Goal: Task Accomplishment & Management: Use online tool/utility

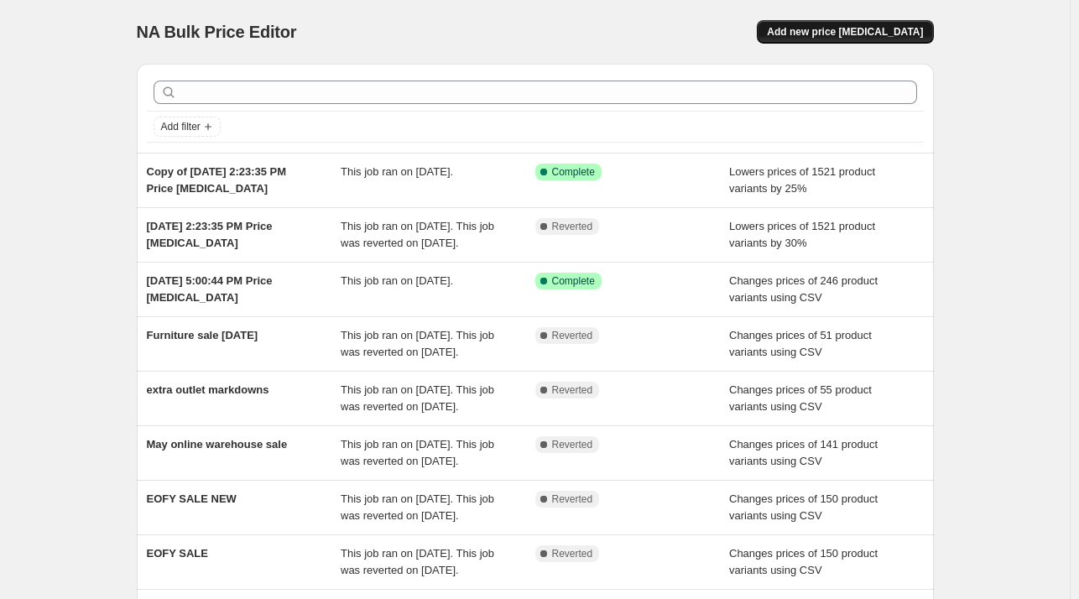
click at [918, 38] on span "Add new price [MEDICAL_DATA]" at bounding box center [845, 31] width 156 height 13
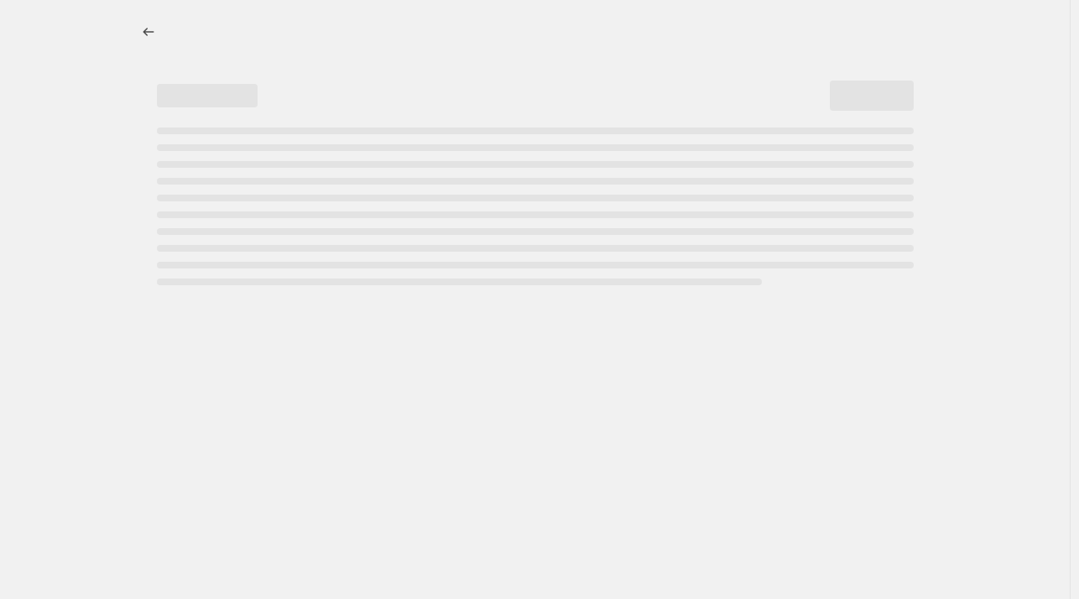
select select "percentage"
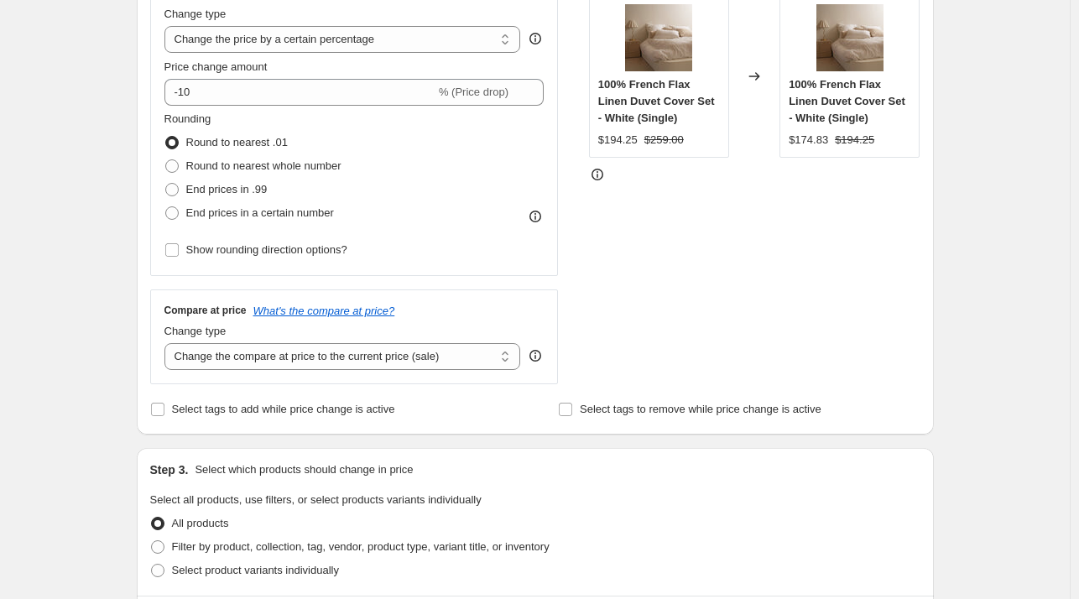
scroll to position [84, 0]
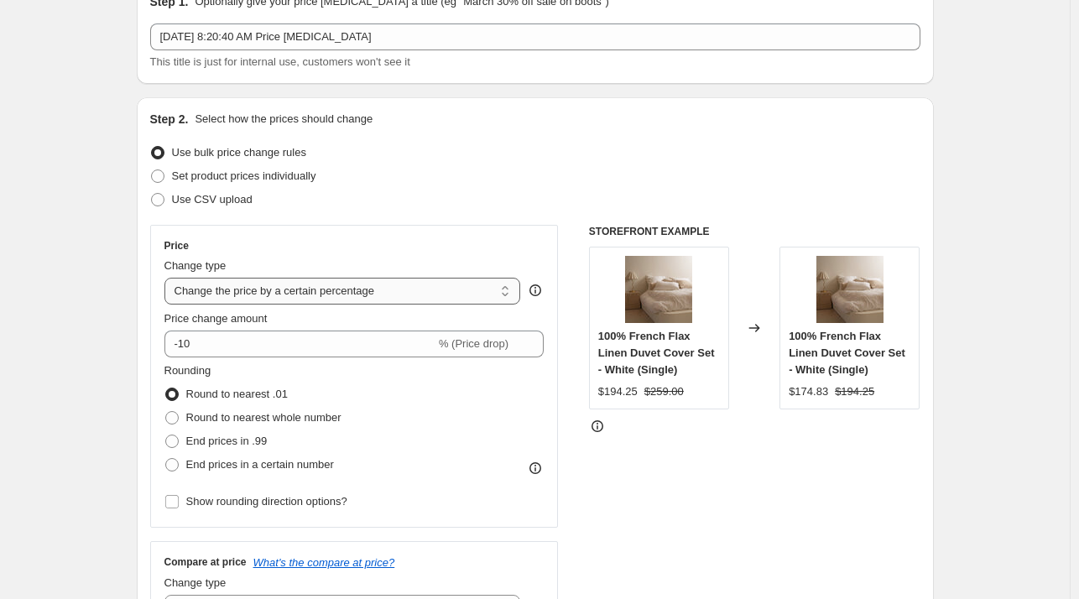
click at [478, 286] on select "Change the price to a certain amount Change the price by a certain amount Chang…" at bounding box center [342, 291] width 356 height 27
drag, startPoint x: 469, startPoint y: 224, endPoint x: 456, endPoint y: 222, distance: 12.7
click at [469, 225] on div "Price Change type Change the price to a certain amount Change the price by a ce…" at bounding box center [354, 376] width 408 height 303
click at [176, 195] on span "Use CSV upload" at bounding box center [212, 199] width 81 height 13
click at [152, 194] on input "Use CSV upload" at bounding box center [151, 193] width 1 height 1
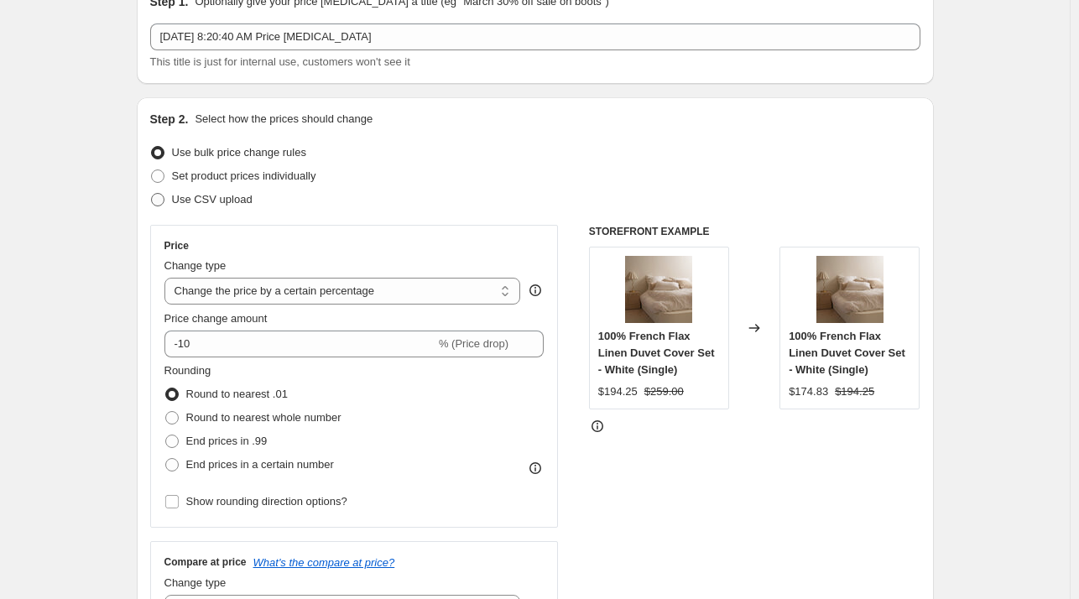
radio input "true"
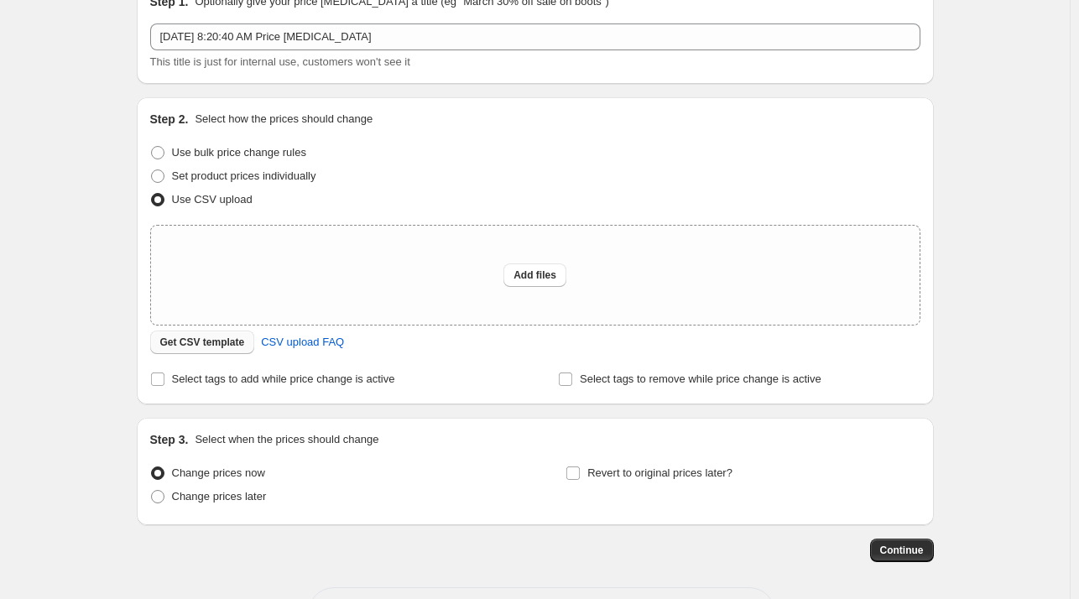
click at [214, 347] on span "Get CSV template" at bounding box center [202, 341] width 85 height 13
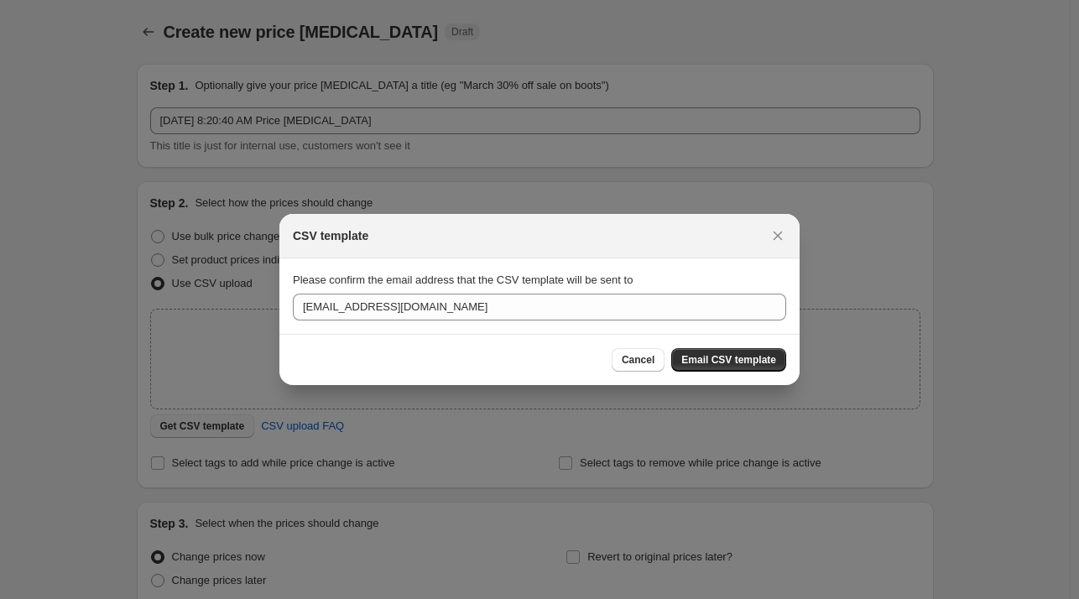
scroll to position [0, 0]
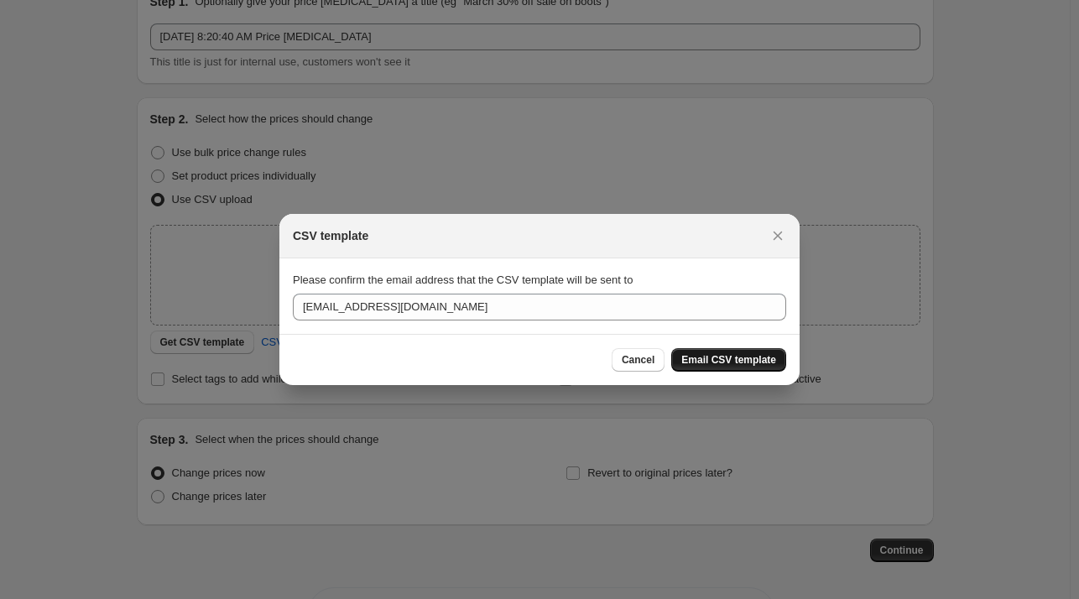
click at [714, 356] on span "Email CSV template" at bounding box center [728, 359] width 95 height 13
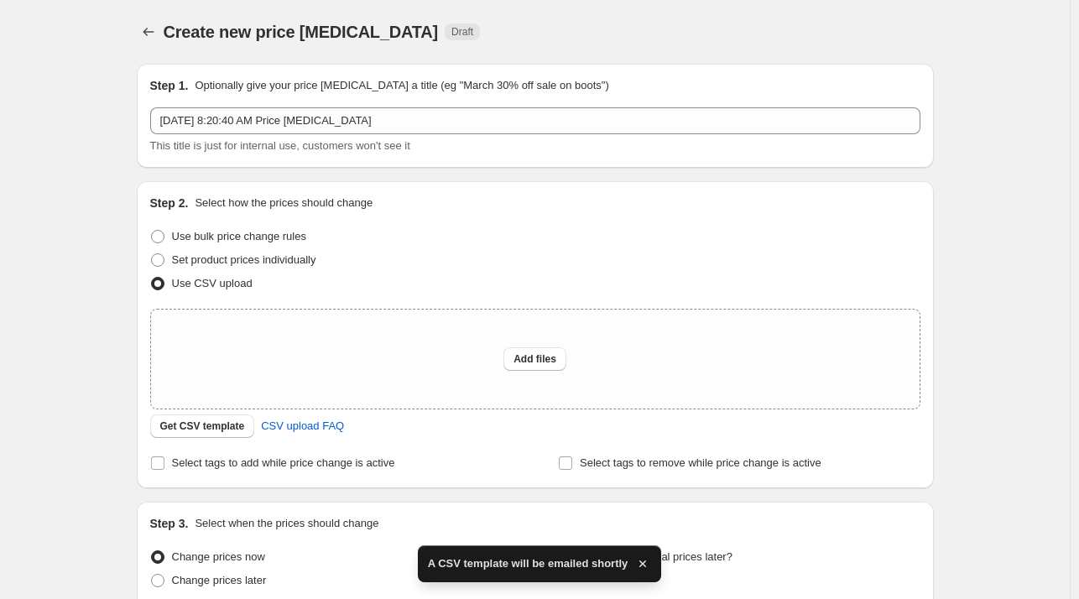
scroll to position [84, 0]
